Goal: Find specific page/section: Find specific page/section

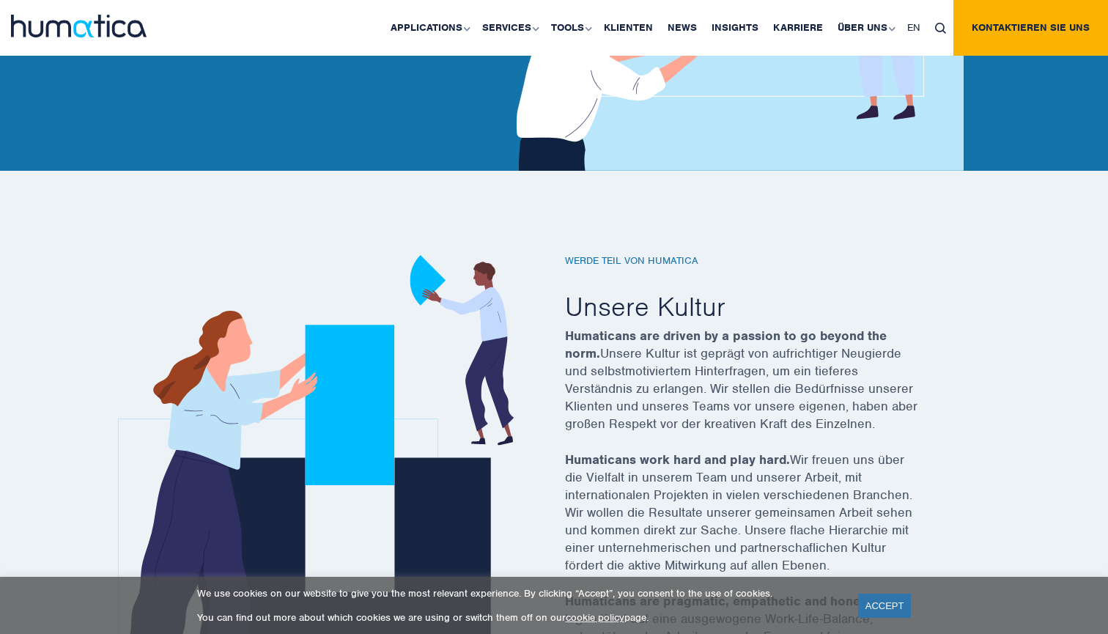
scroll to position [317, 0]
click at [815, 27] on link "Karriere" at bounding box center [798, 28] width 64 height 56
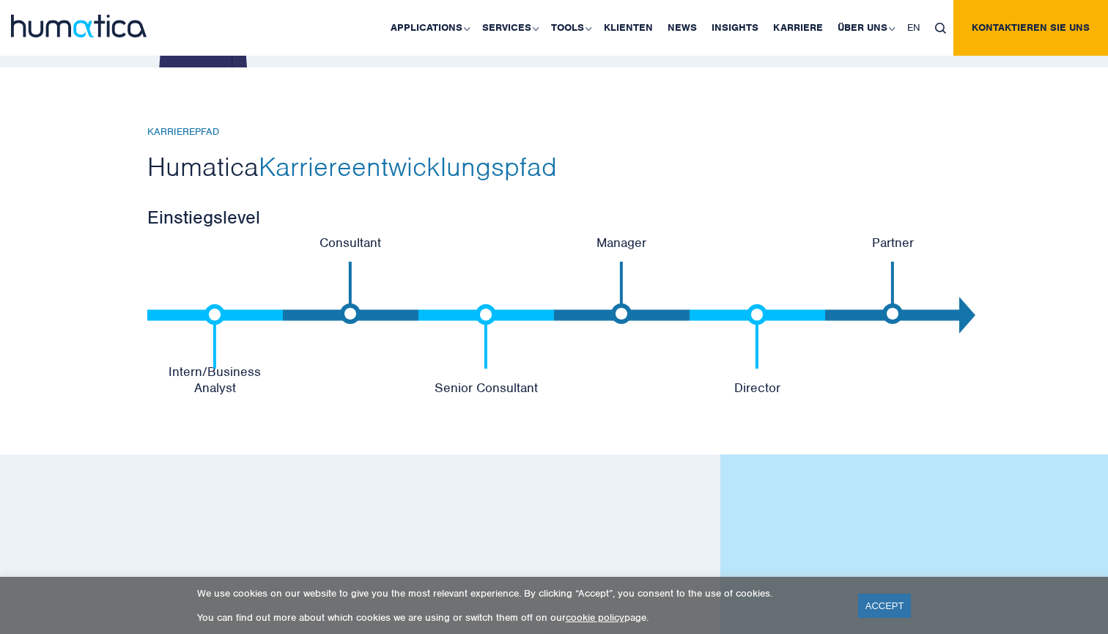
scroll to position [3059, 0]
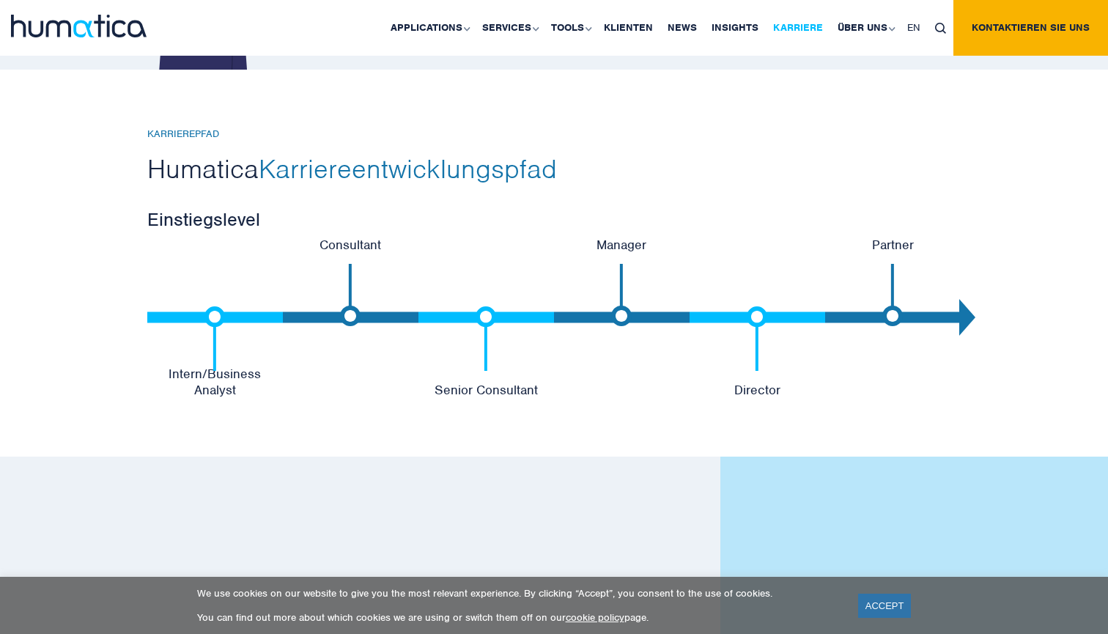
click at [796, 23] on link "Karriere" at bounding box center [798, 28] width 64 height 56
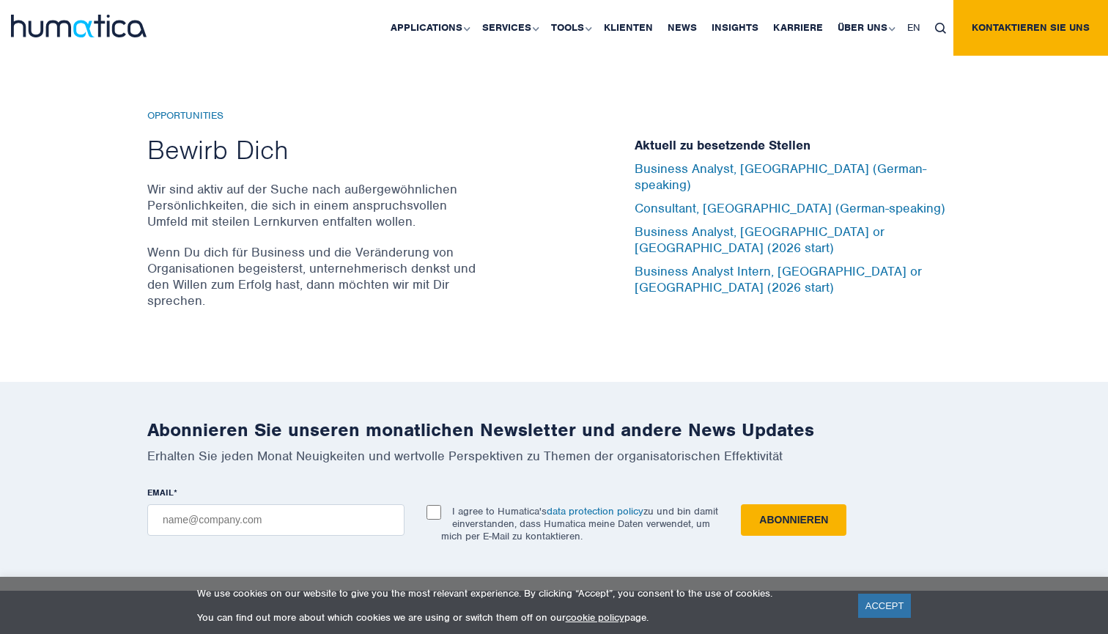
scroll to position [4885, 0]
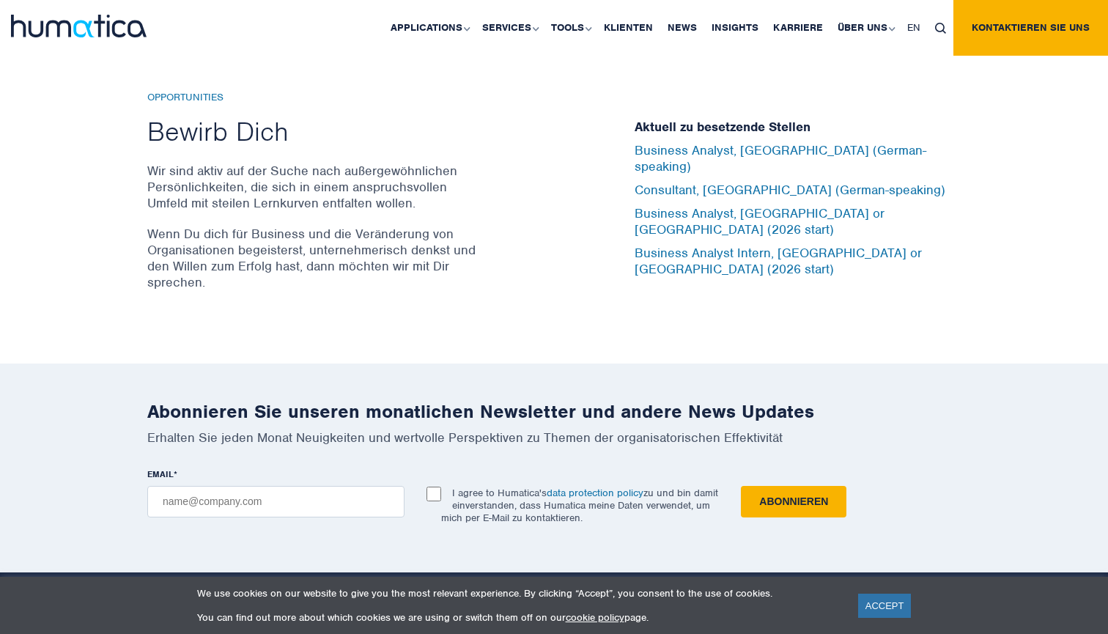
click at [698, 136] on h5 "Aktuell zu besetzende Stellen" at bounding box center [797, 127] width 326 height 16
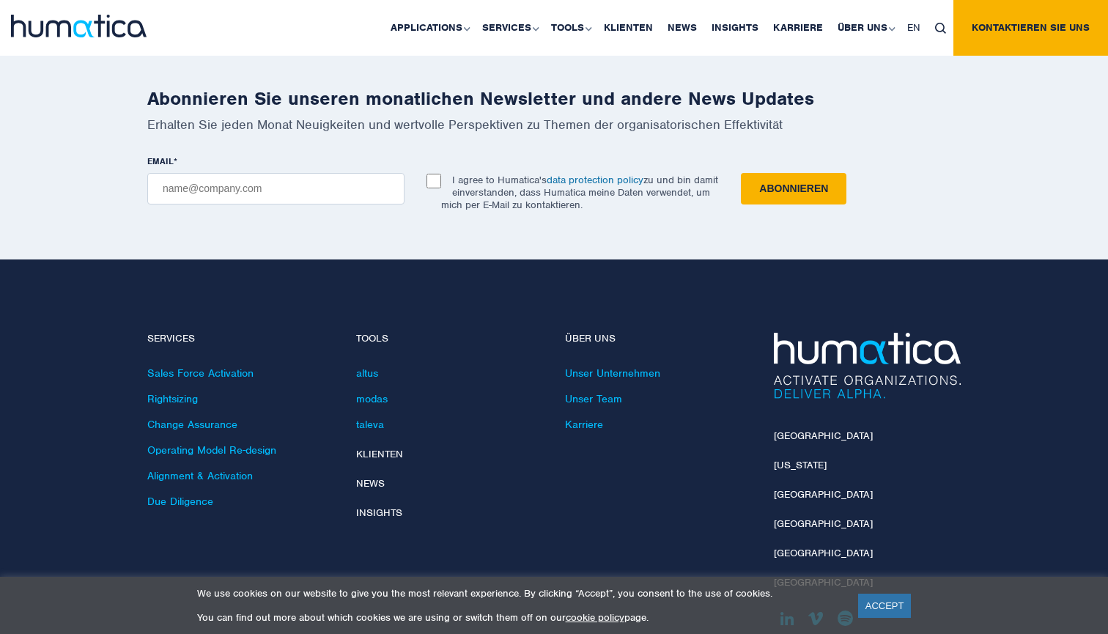
scroll to position [5262, 0]
